Goal: Ask a question: Seek information or help from site administrators or community

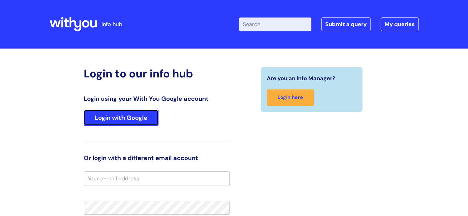
click at [138, 122] on link "Login with Google" at bounding box center [121, 118] width 75 height 16
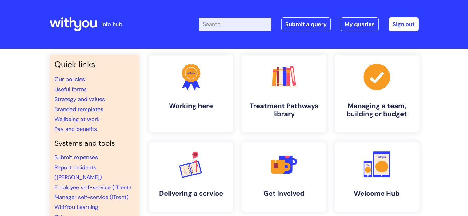
click at [228, 24] on input "Enter your search term here..." at bounding box center [235, 25] width 72 height 14
type input "Complaint"
click button "Search" at bounding box center [0, 0] width 0 height 0
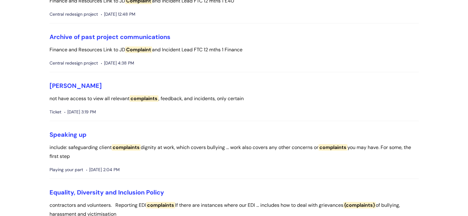
scroll to position [431, 0]
click at [64, 86] on link "[PERSON_NAME]" at bounding box center [76, 86] width 52 height 8
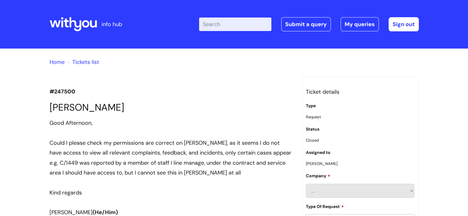
click at [59, 63] on link "Home" at bounding box center [57, 62] width 15 height 7
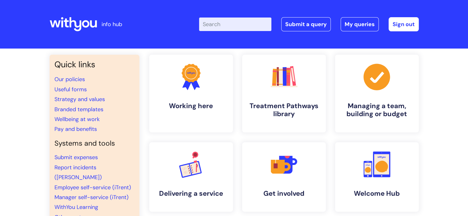
click at [235, 20] on input "Enter your search term here..." at bounding box center [235, 25] width 72 height 14
type input "Complaint"
click button "Search" at bounding box center [0, 0] width 0 height 0
